Goal: Find specific page/section: Find specific page/section

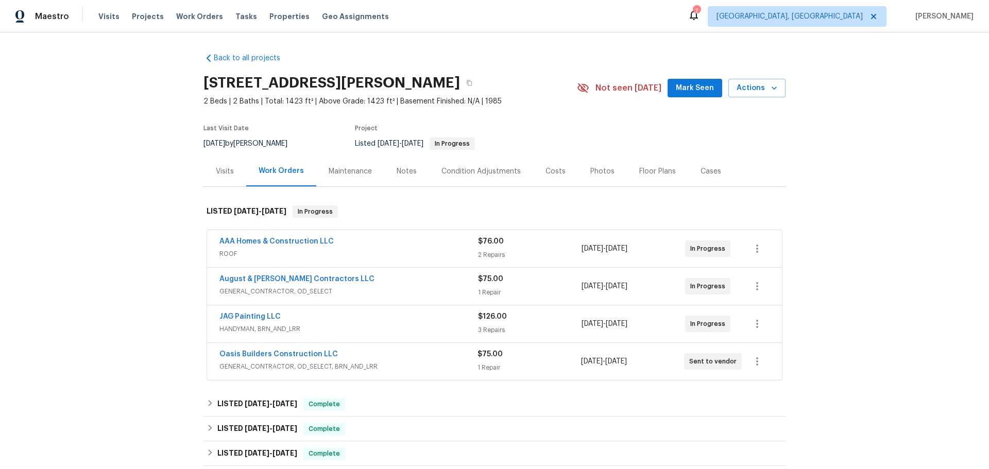
click at [340, 236] on div "AAA Homes & Construction LLC" at bounding box center [348, 242] width 259 height 12
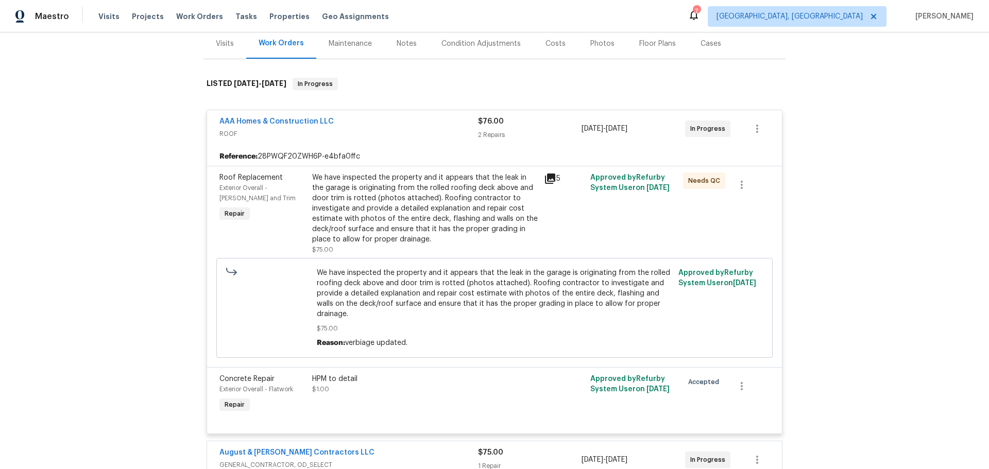
scroll to position [103, 0]
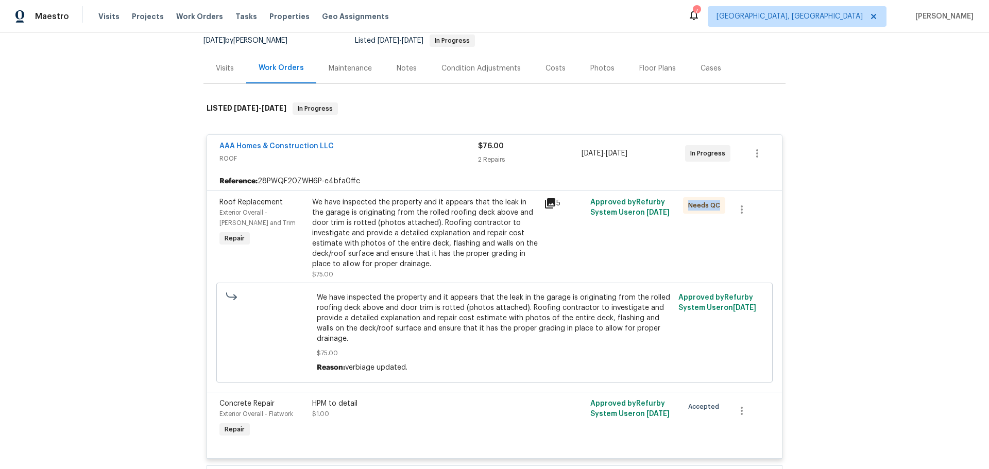
drag, startPoint x: 687, startPoint y: 154, endPoint x: 638, endPoint y: 189, distance: 60.2
click at [702, 200] on span "Needs QC" at bounding box center [706, 205] width 36 height 10
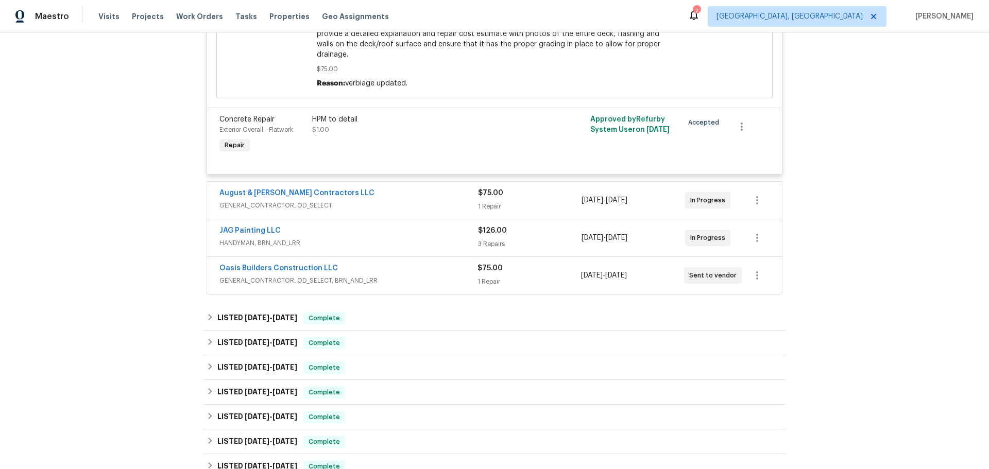
scroll to position [412, 0]
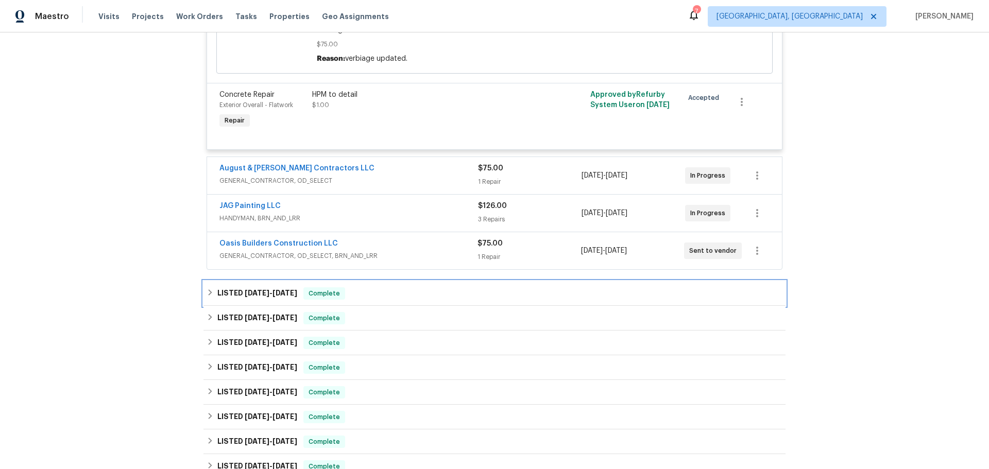
click at [323, 287] on div "LISTED [DATE] - [DATE] Complete" at bounding box center [495, 293] width 576 height 12
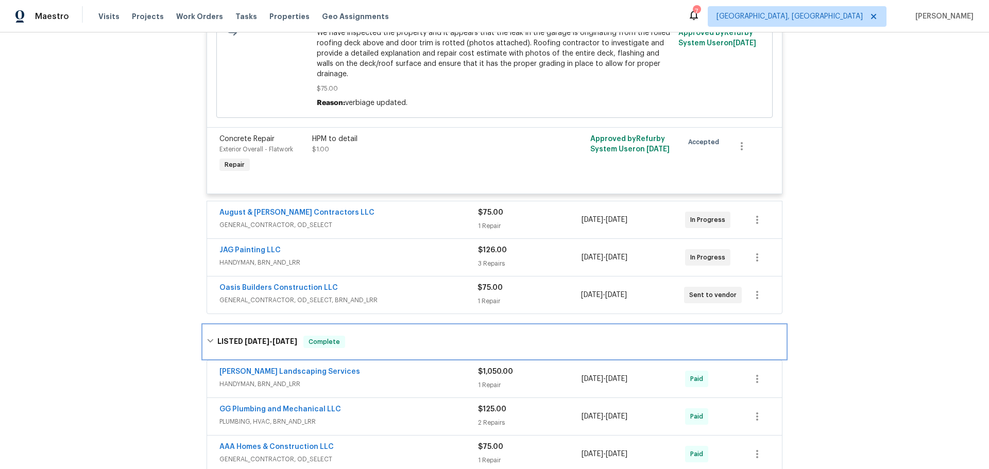
scroll to position [515, 0]
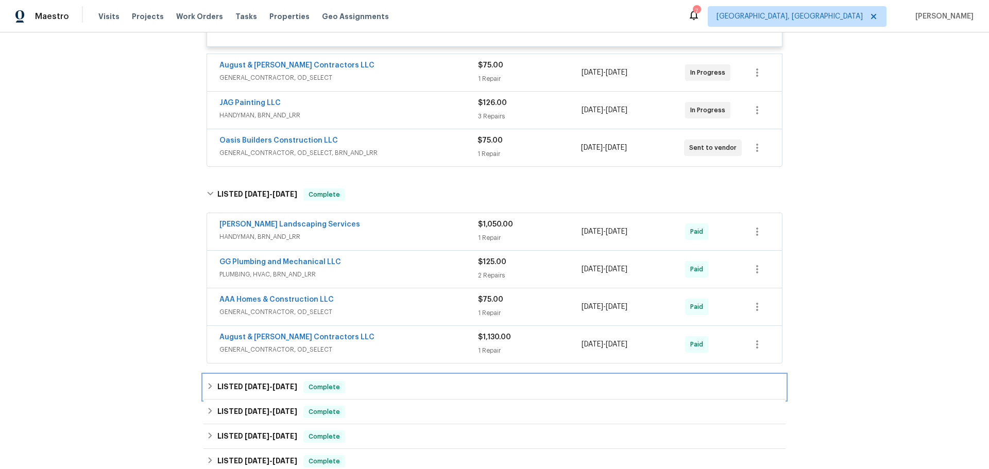
click at [288, 381] on div "LISTED [DATE] - [DATE] Complete" at bounding box center [495, 387] width 576 height 12
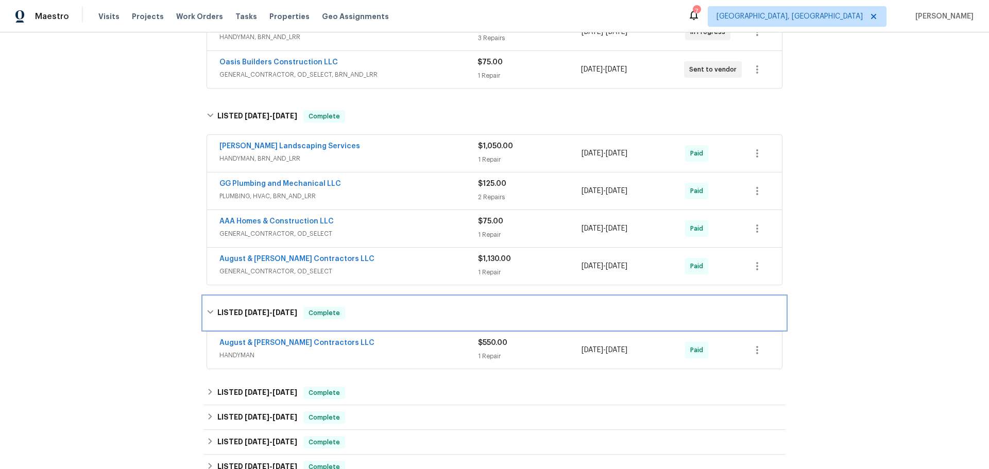
scroll to position [618, 0]
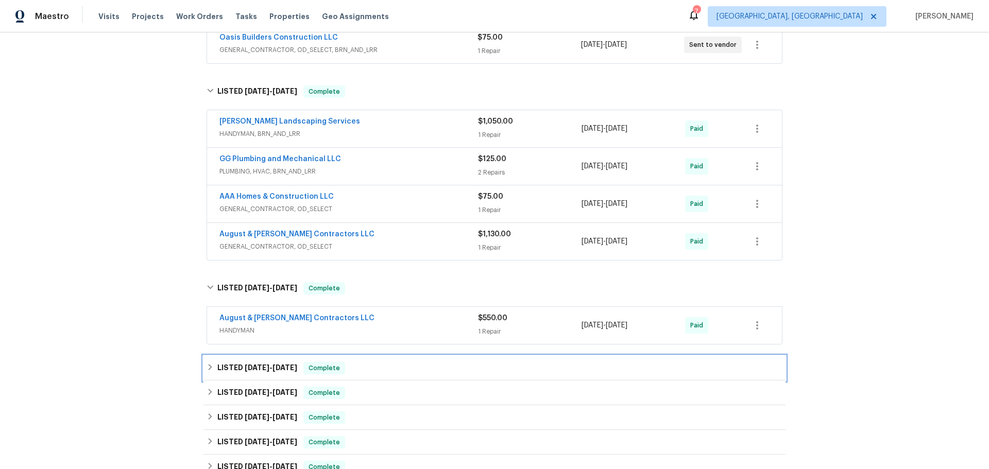
click at [301, 356] on div "LISTED [DATE] - [DATE] Complete" at bounding box center [494, 368] width 582 height 25
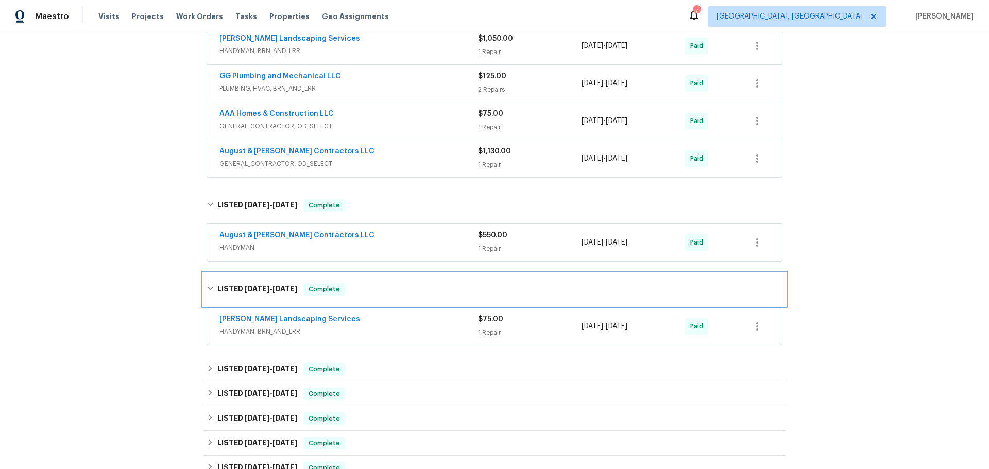
scroll to position [721, 0]
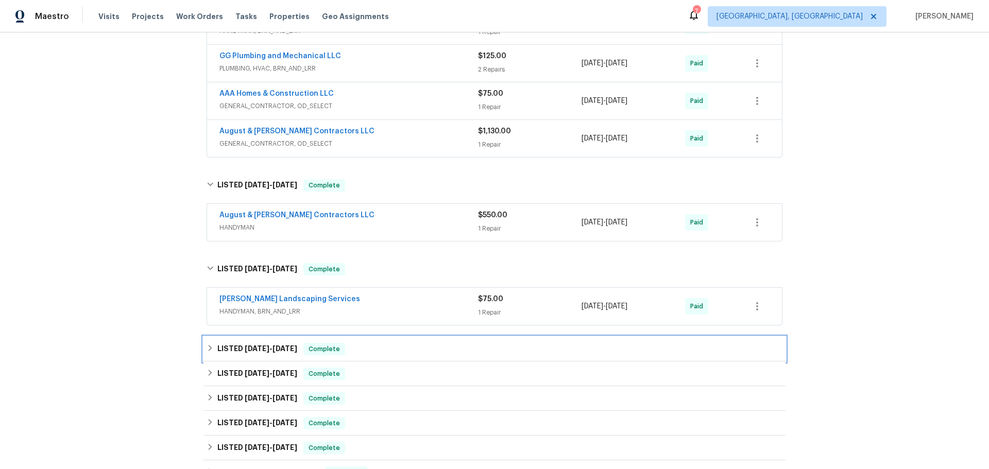
click at [308, 343] on div "LISTED [DATE] - [DATE] Complete" at bounding box center [495, 349] width 576 height 12
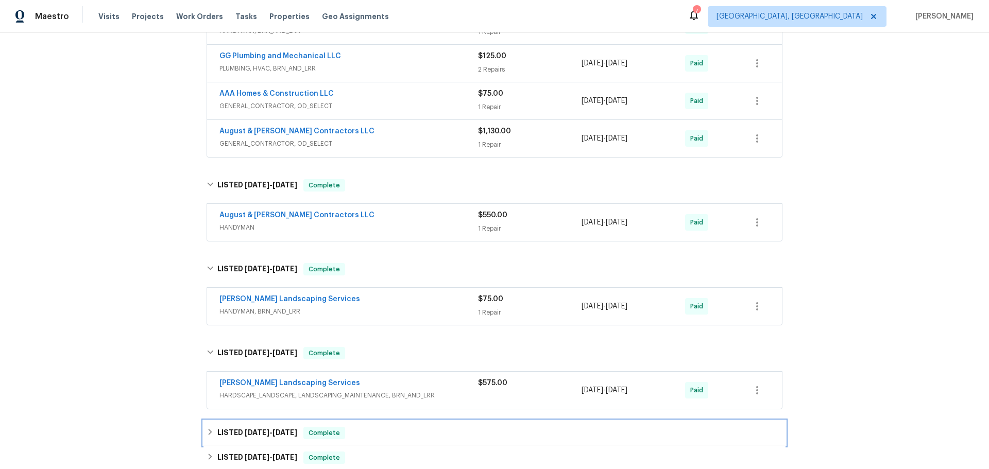
click at [304, 428] on span "Complete" at bounding box center [324, 433] width 40 height 10
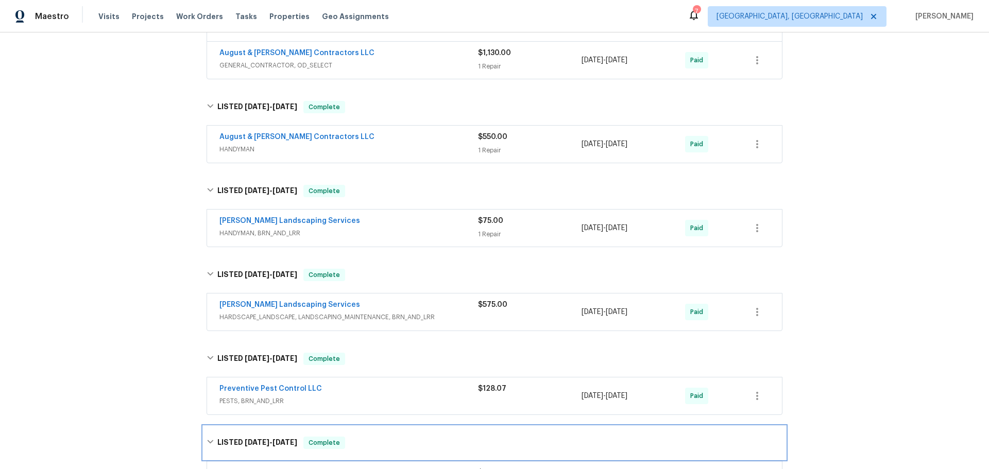
scroll to position [824, 0]
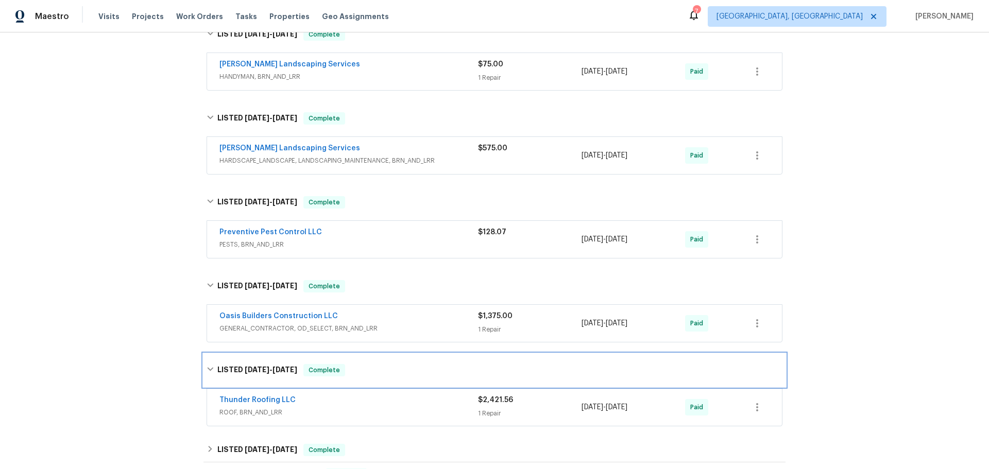
scroll to position [957, 0]
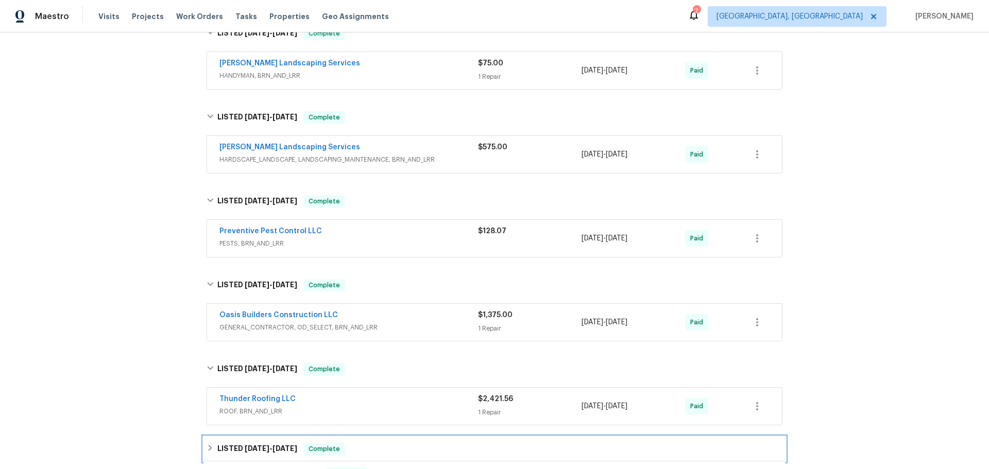
click at [282, 437] on div "LISTED [DATE] - [DATE] Complete" at bounding box center [494, 449] width 582 height 25
